Goal: Information Seeking & Learning: Find specific fact

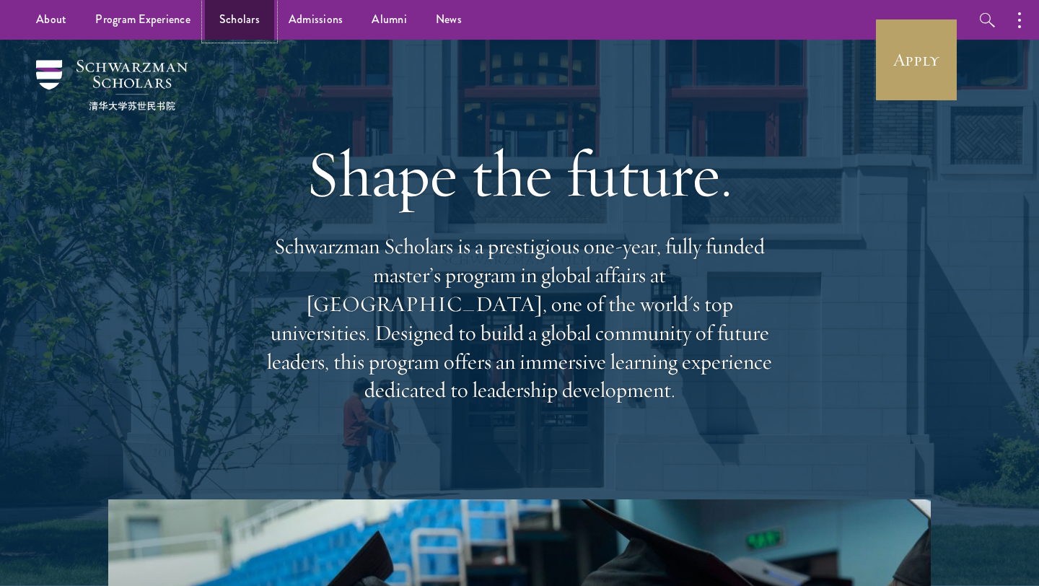
click at [237, 25] on link "Scholars" at bounding box center [239, 20] width 69 height 40
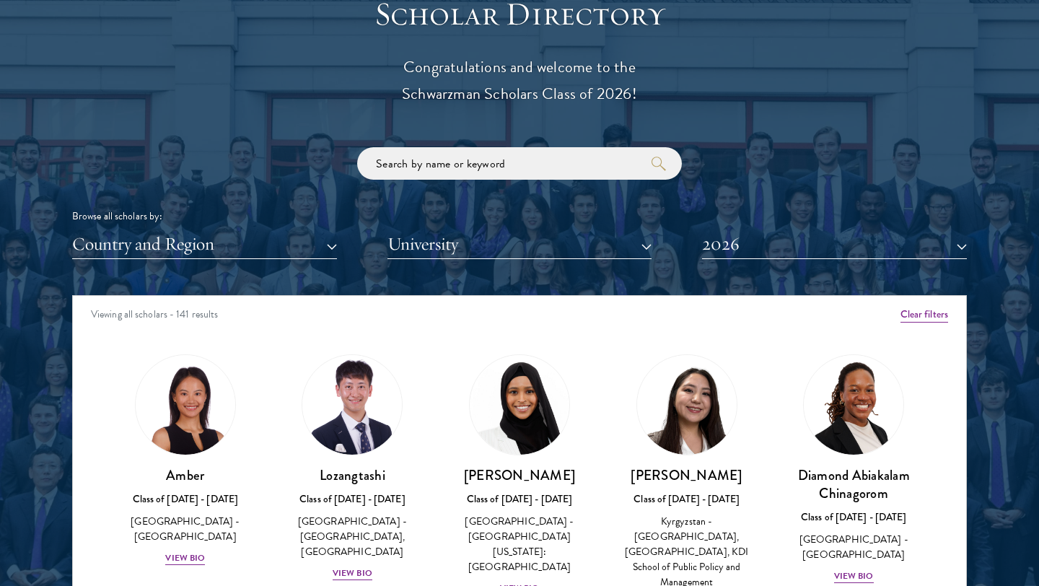
scroll to position [1642, 0]
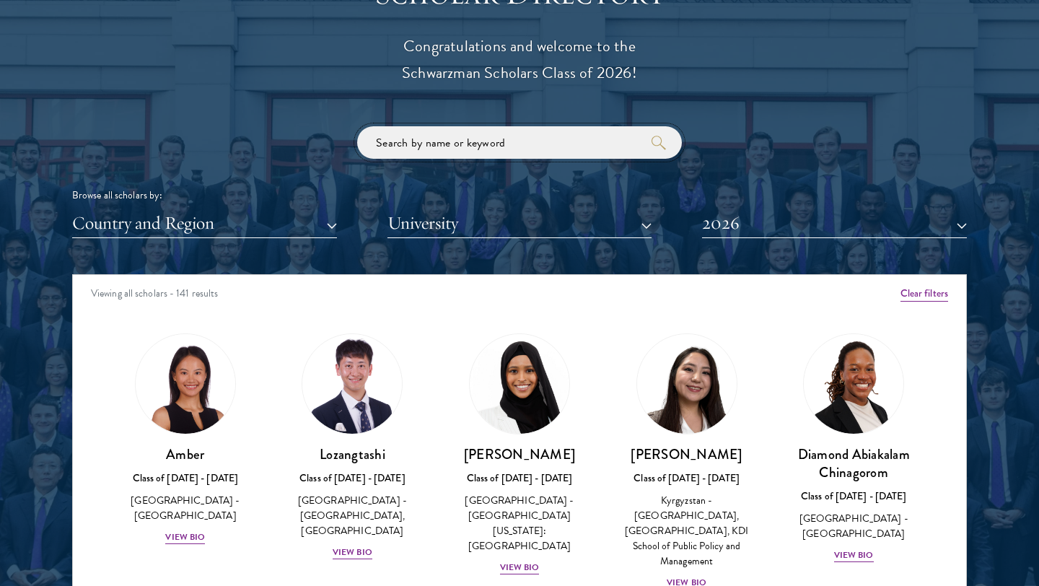
click at [412, 147] on input "search" at bounding box center [519, 142] width 325 height 32
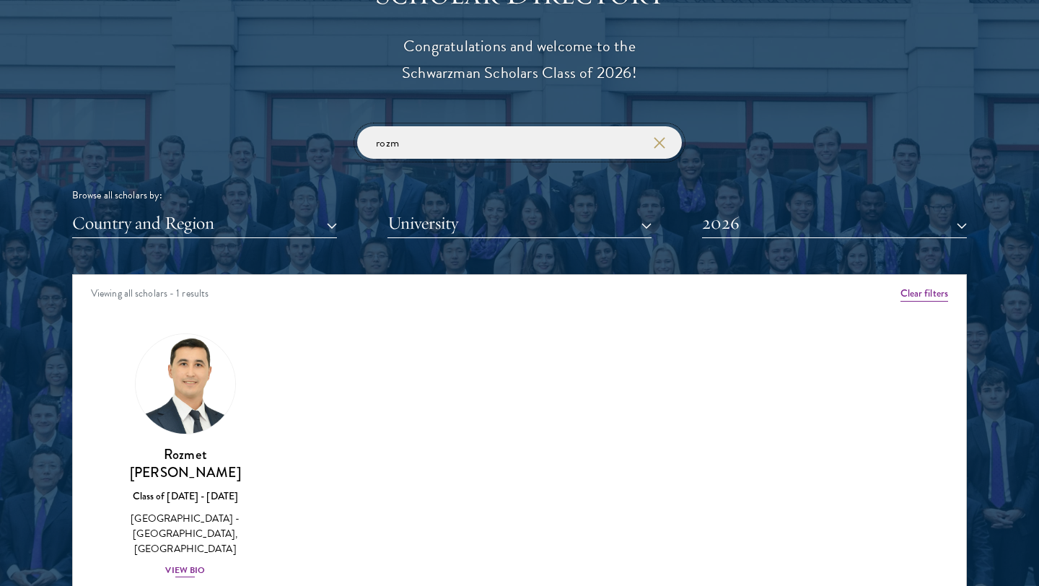
type input "rozm"
click at [193, 564] on div "View Bio" at bounding box center [185, 571] width 40 height 14
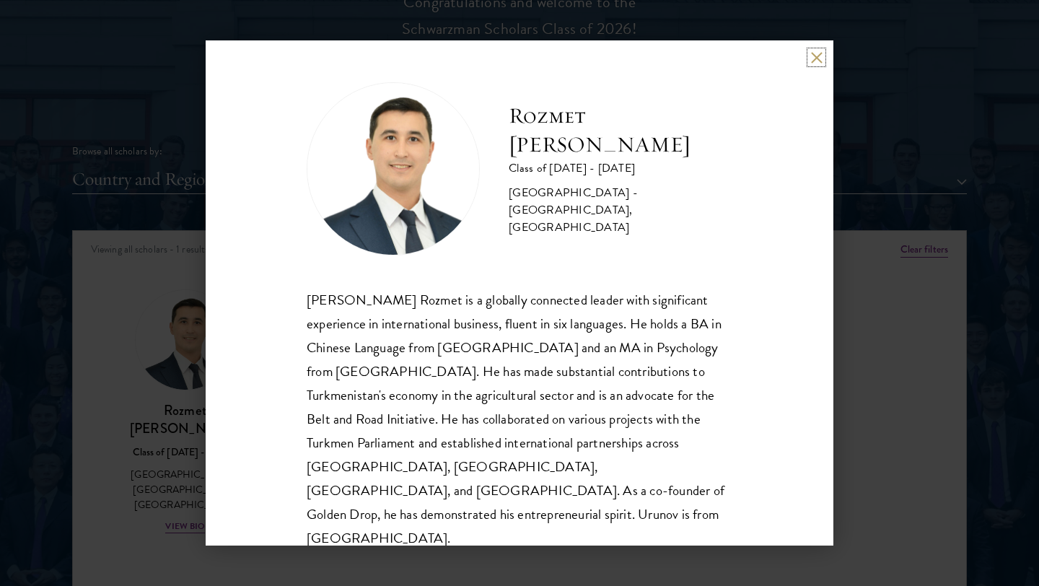
scroll to position [1694, 0]
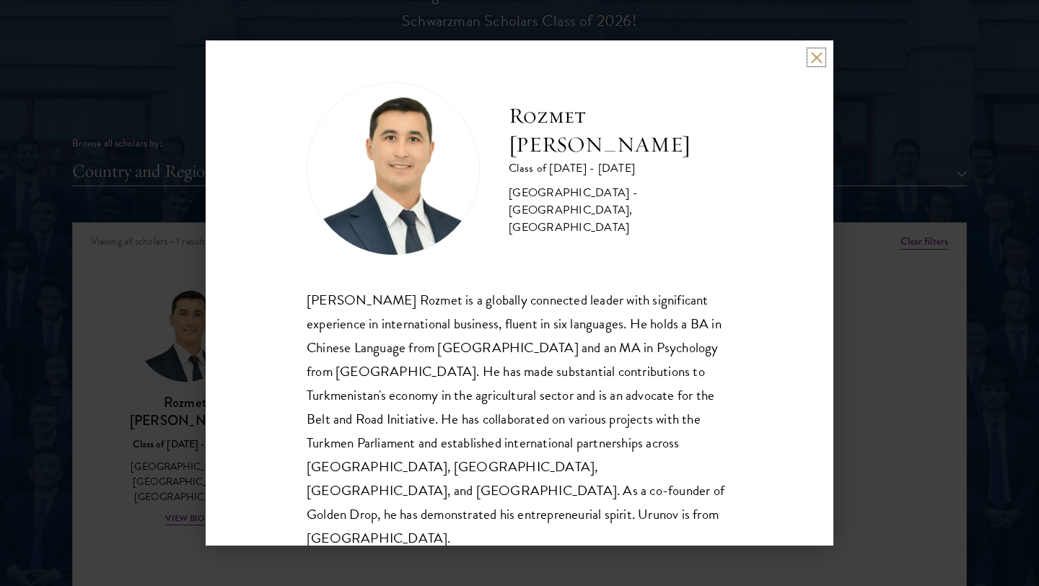
click at [811, 60] on button at bounding box center [817, 57] width 12 height 12
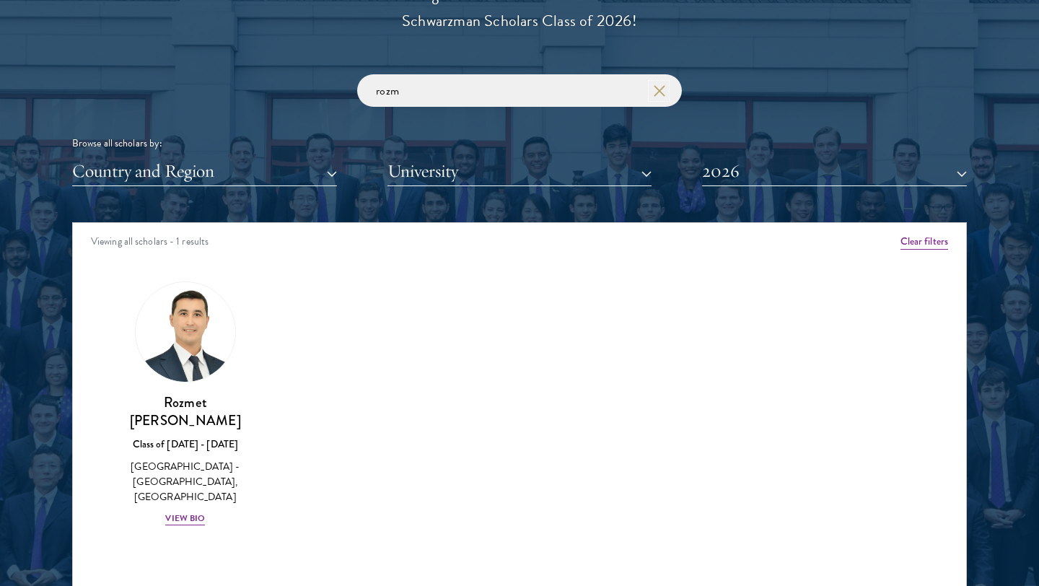
click at [660, 92] on use "button" at bounding box center [659, 90] width 20 height 20
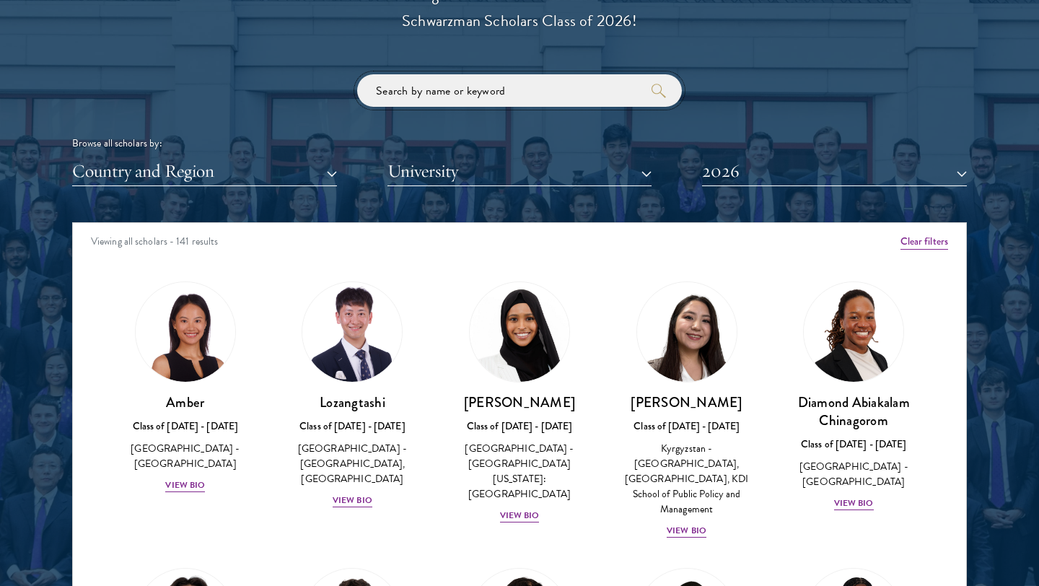
click at [494, 98] on input "search" at bounding box center [519, 90] width 325 height 32
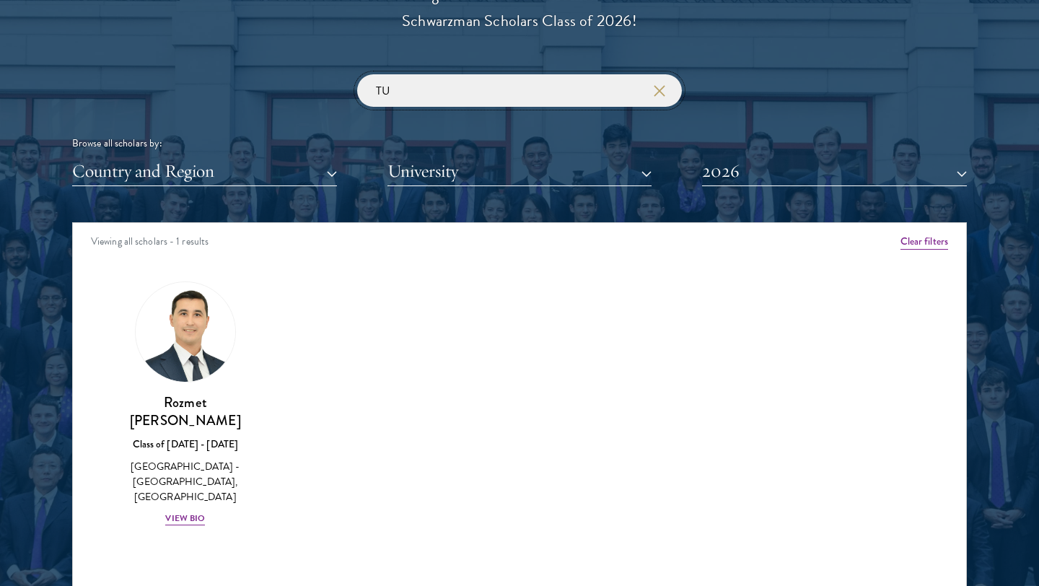
type input "T"
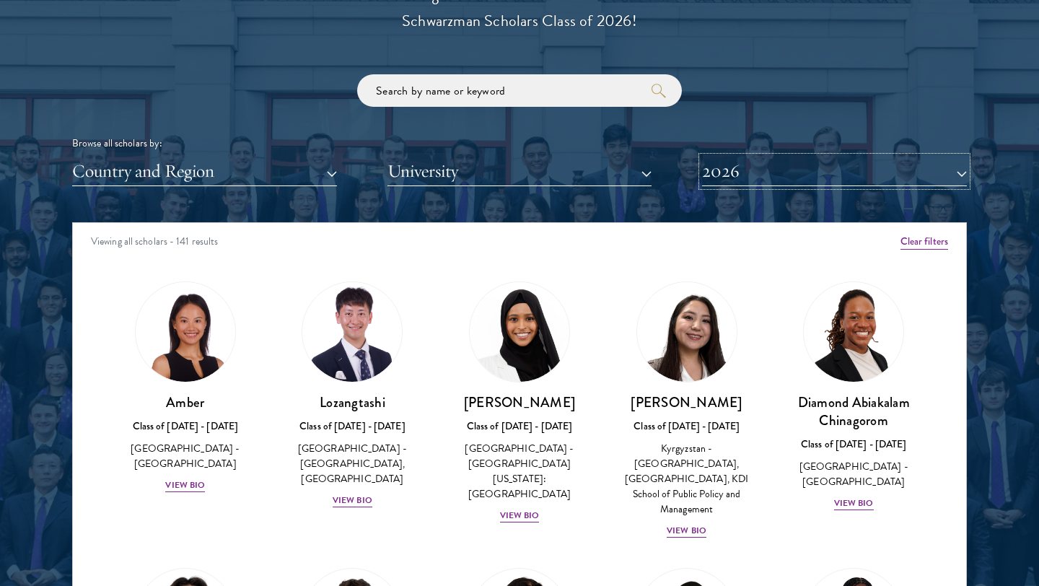
click at [809, 172] on button "2026" at bounding box center [834, 172] width 265 height 30
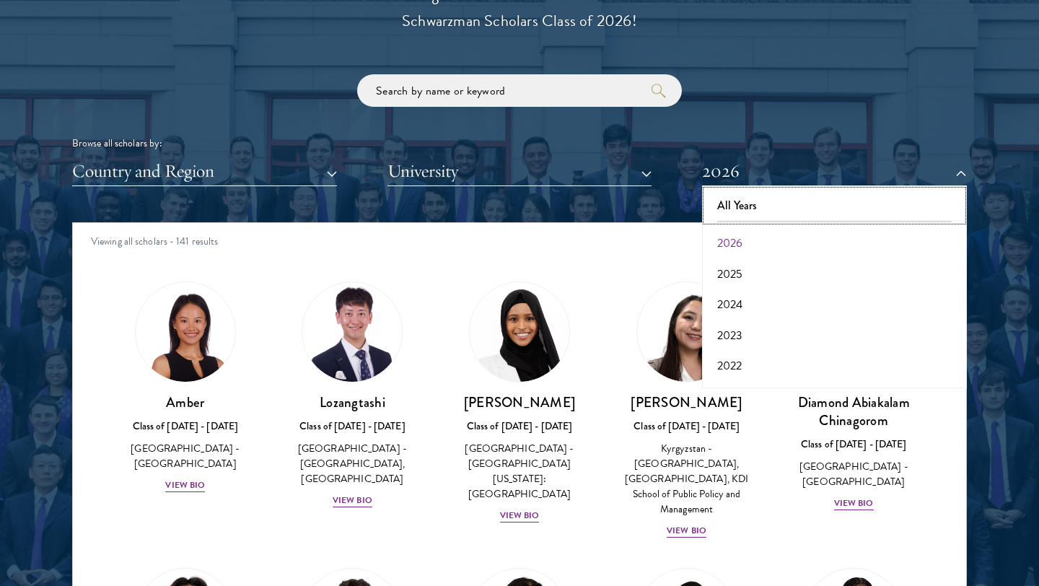
click at [779, 199] on button "All Years" at bounding box center [835, 206] width 256 height 30
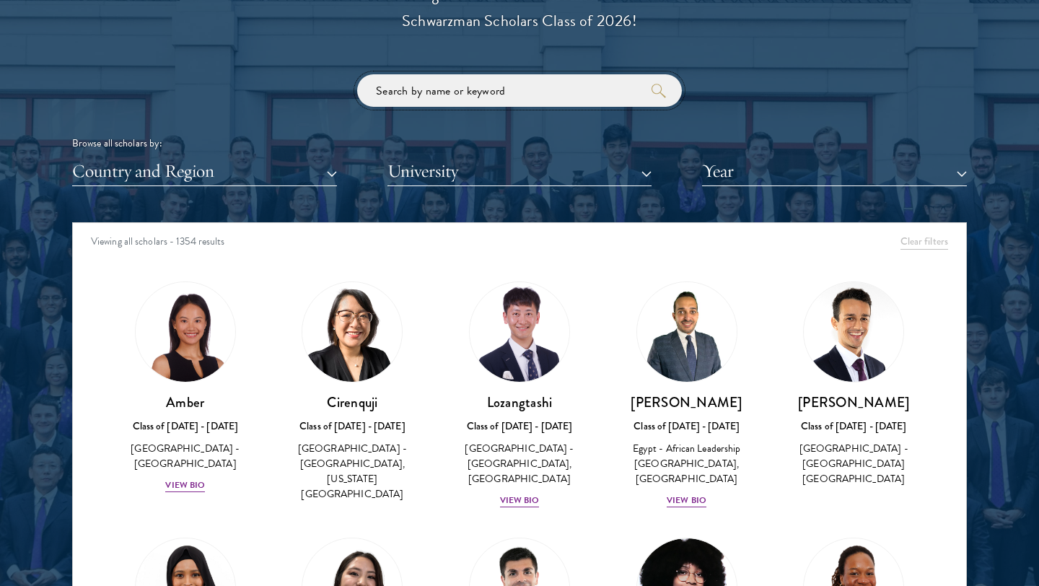
click at [518, 92] on input "search" at bounding box center [519, 90] width 325 height 32
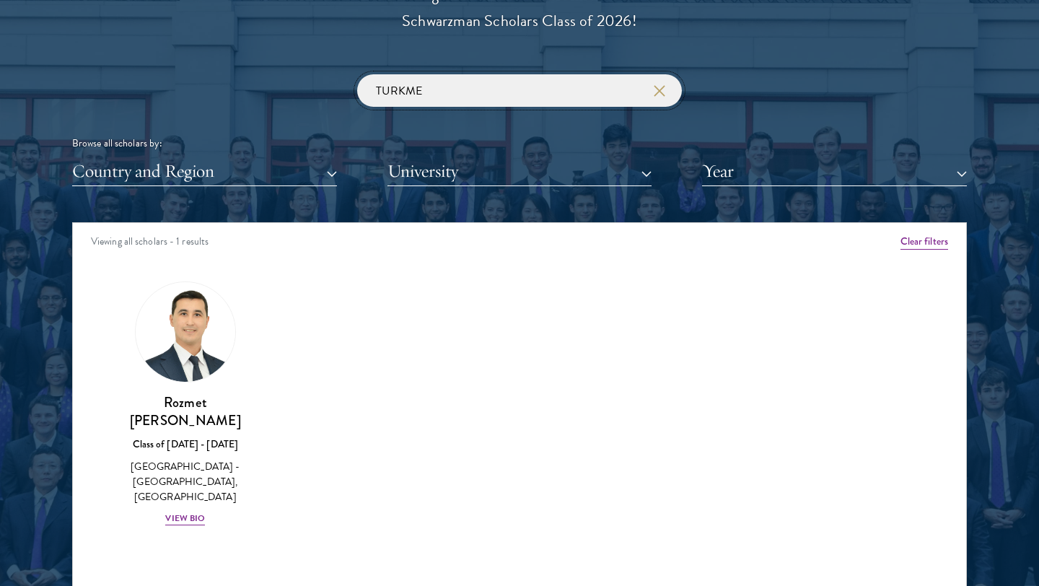
type input "TURKME"
